Goal: Register for event/course

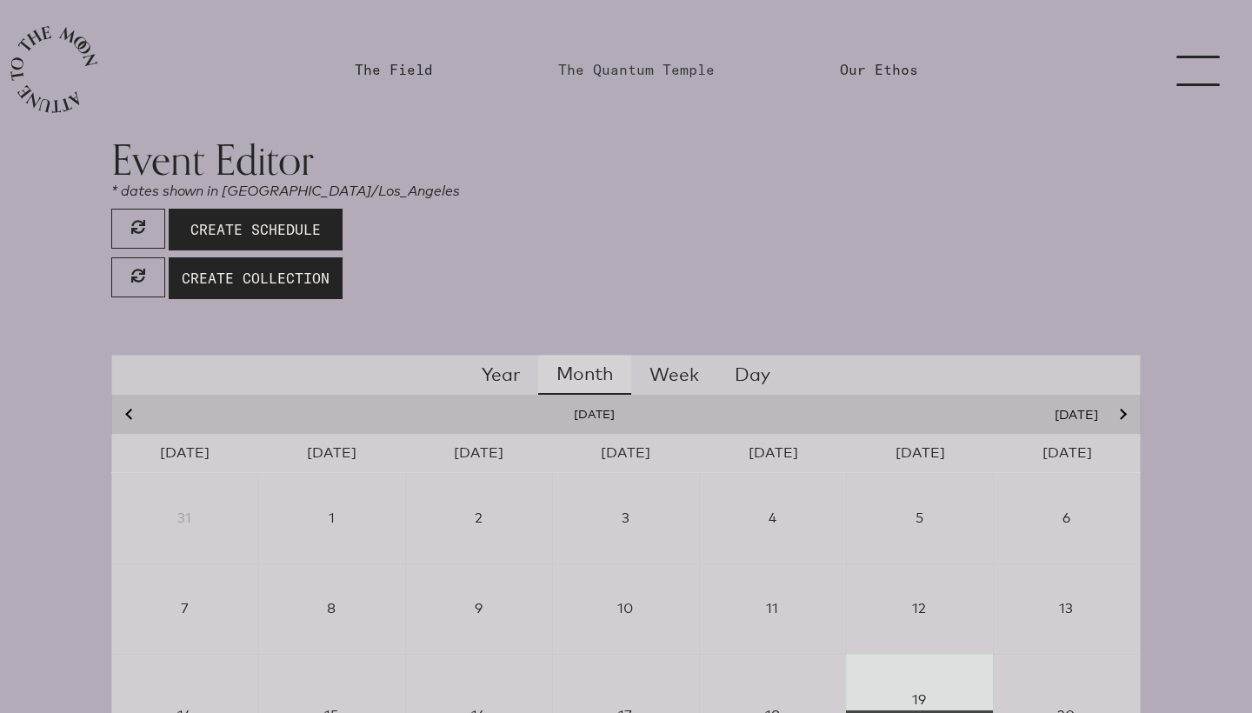
click at [686, 71] on link "The Quantum Temple" at bounding box center [636, 69] width 157 height 21
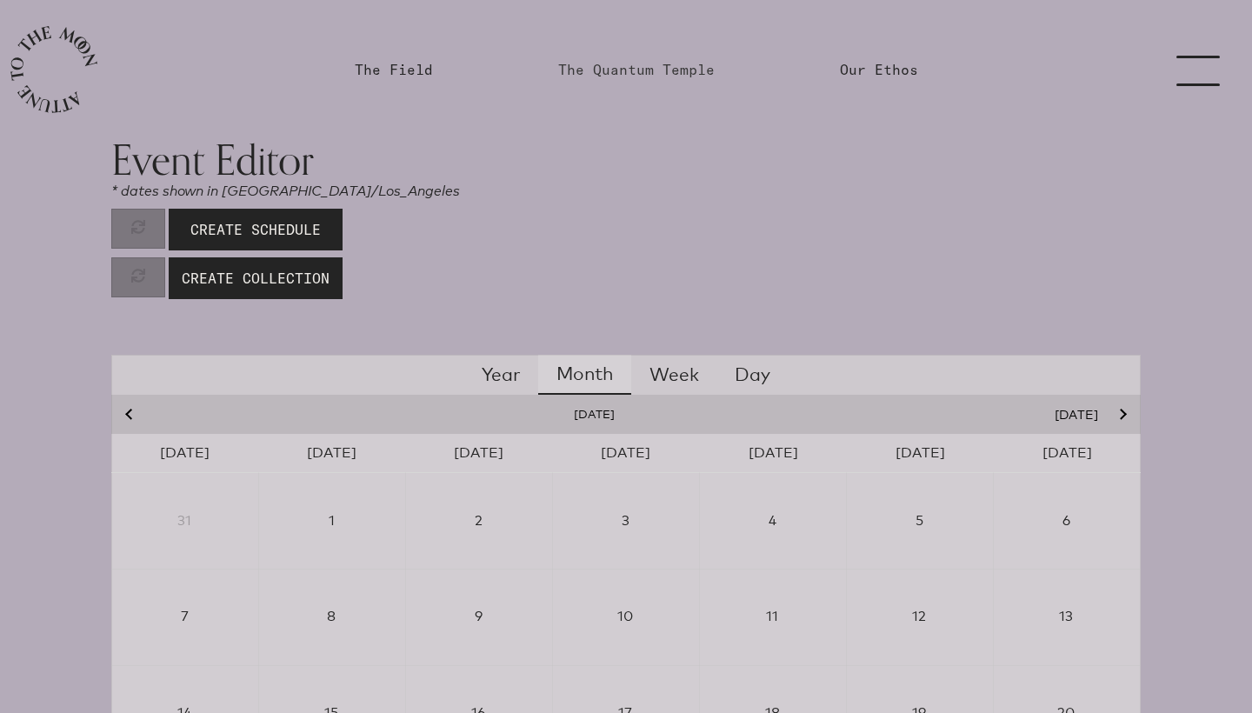
click at [675, 72] on link "The Quantum Temple" at bounding box center [636, 69] width 157 height 21
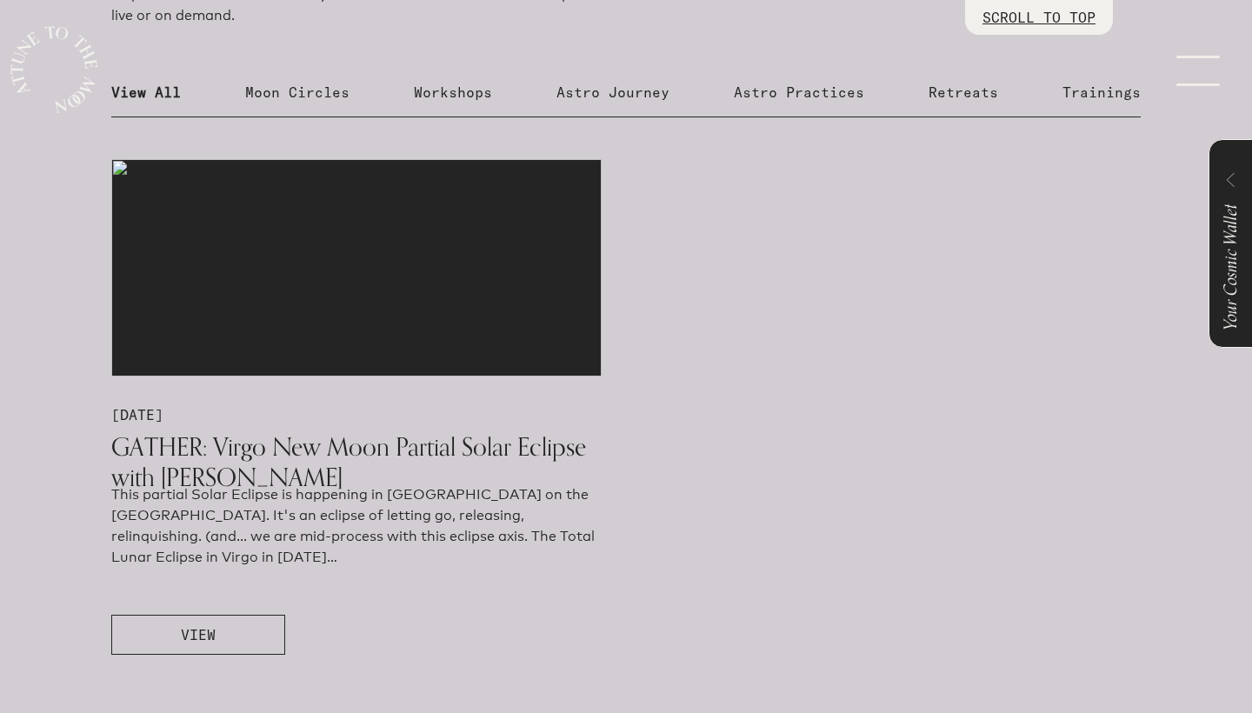
scroll to position [925, 0]
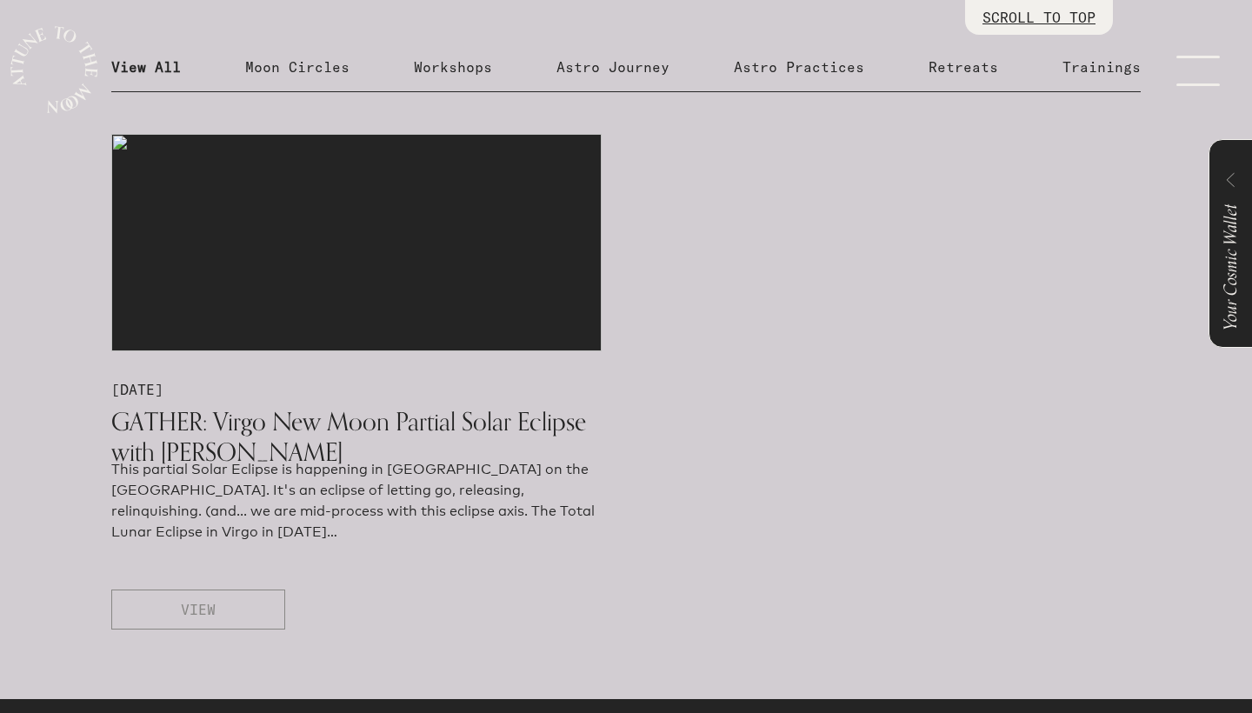
click at [210, 606] on span "VIEW" at bounding box center [198, 609] width 35 height 21
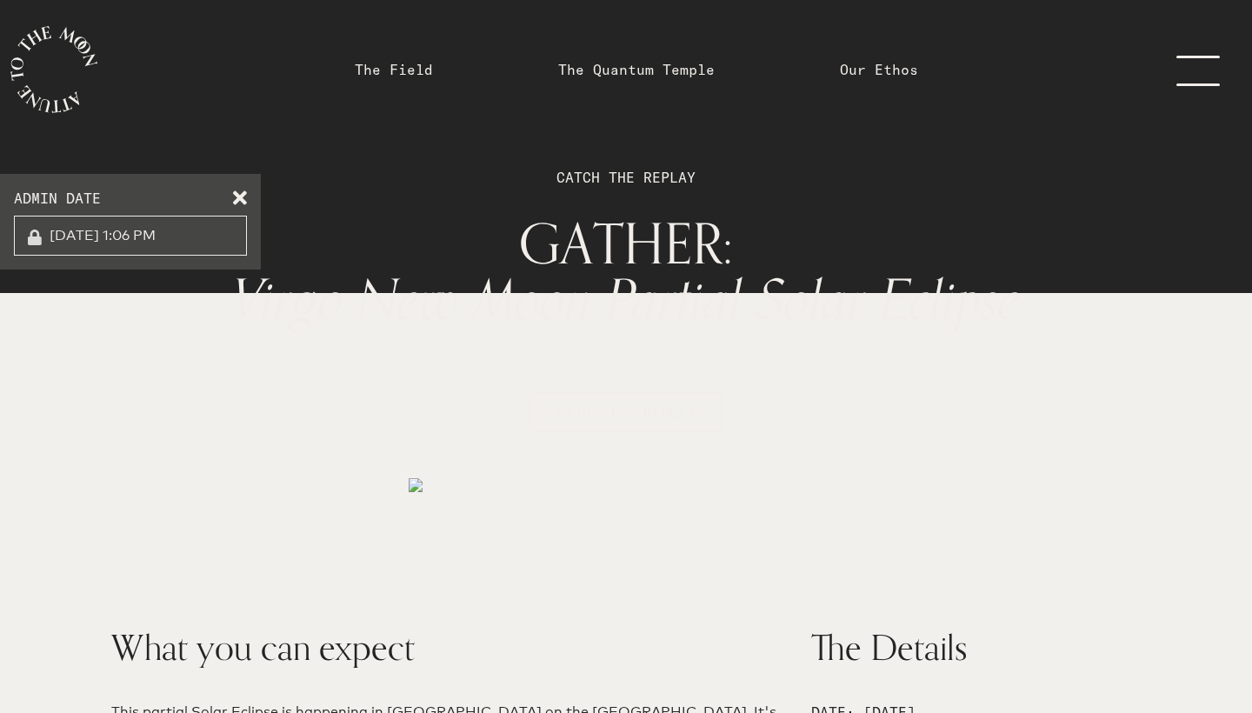
click at [241, 204] on label "ADMIN DATE" at bounding box center [130, 198] width 233 height 21
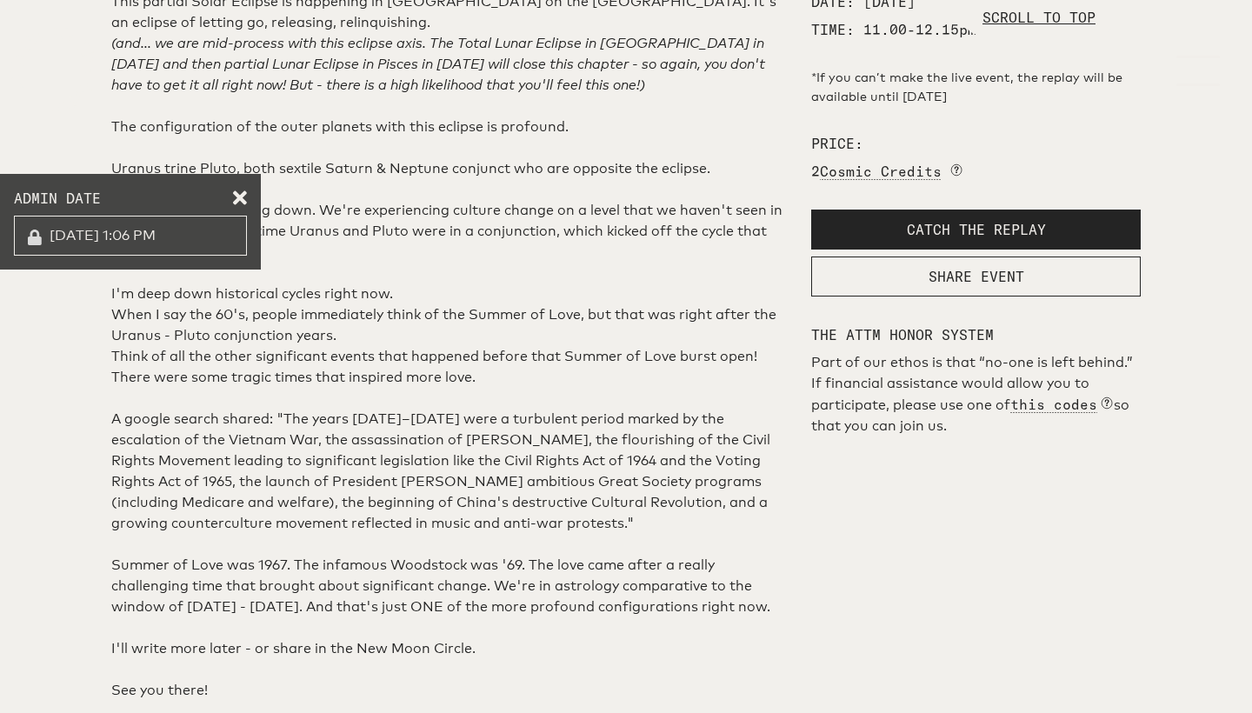
scroll to position [933, 0]
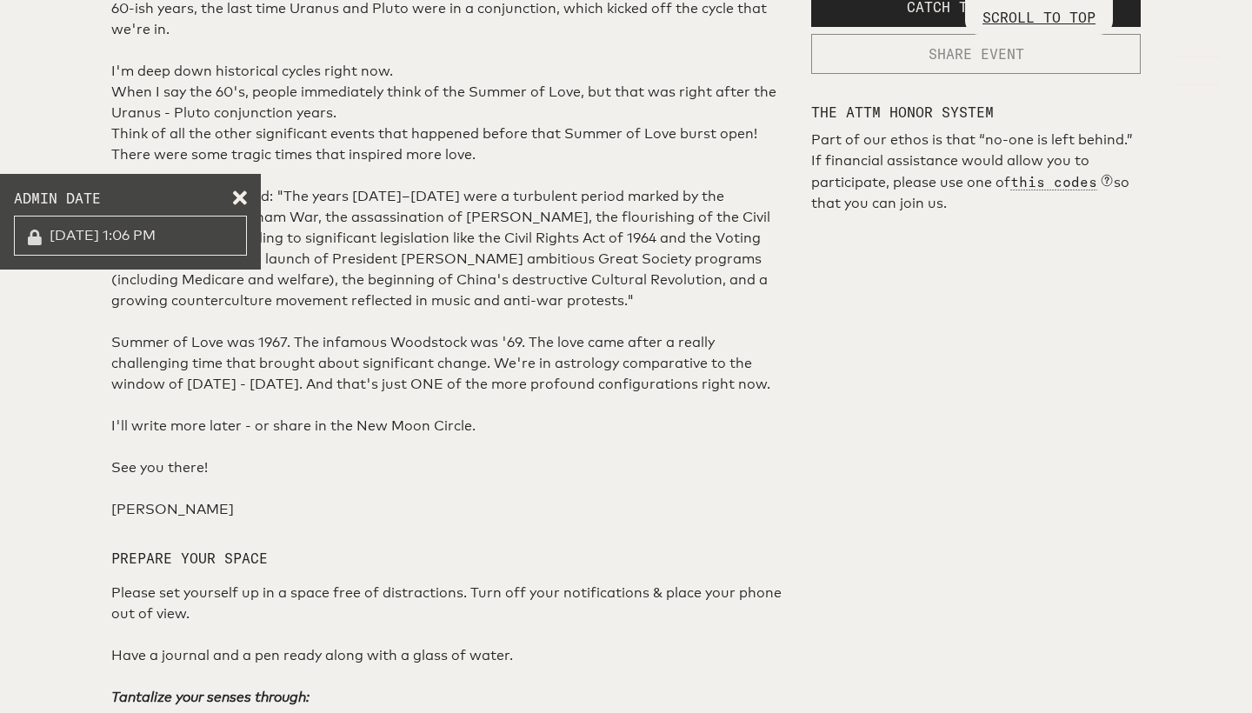
click at [943, 64] on span "SHARE EVENT" at bounding box center [977, 53] width 96 height 21
